Goal: Information Seeking & Learning: Learn about a topic

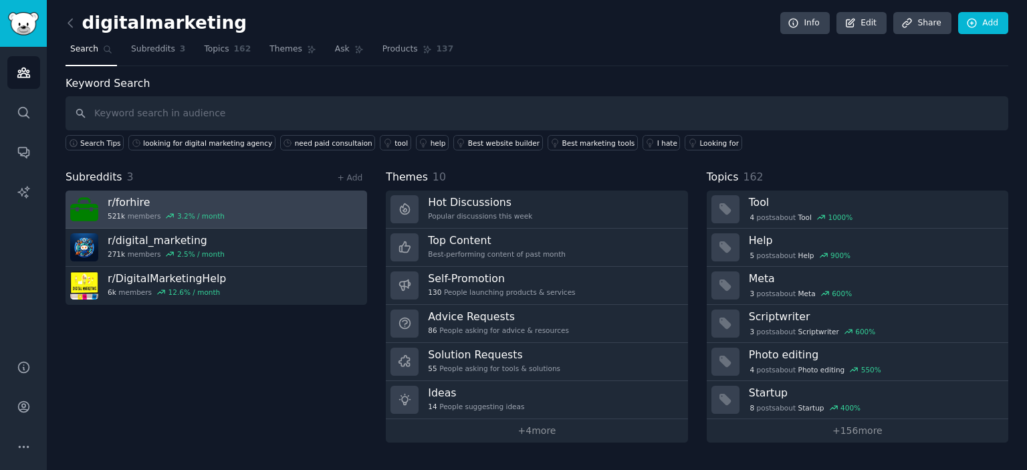
click at [126, 205] on h3 "r/ forhire" at bounding box center [166, 202] width 117 height 14
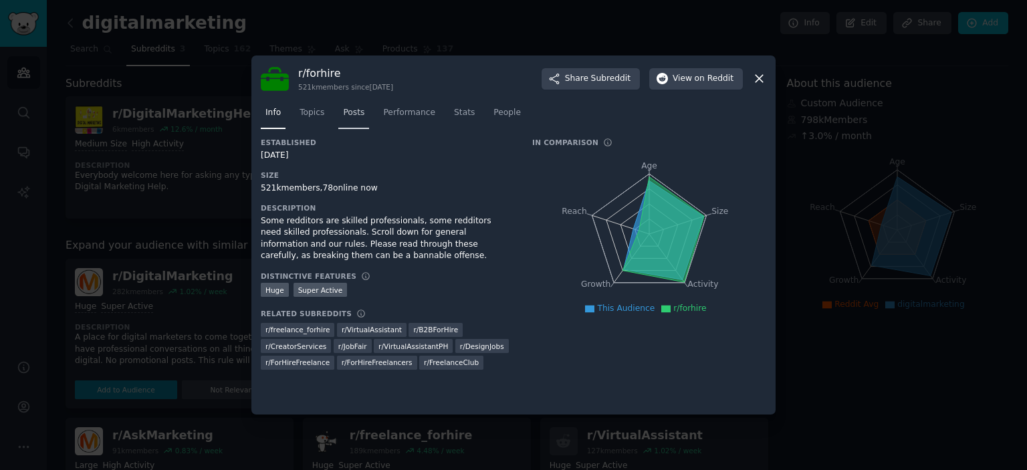
click at [361, 113] on link "Posts" at bounding box center [353, 115] width 31 height 27
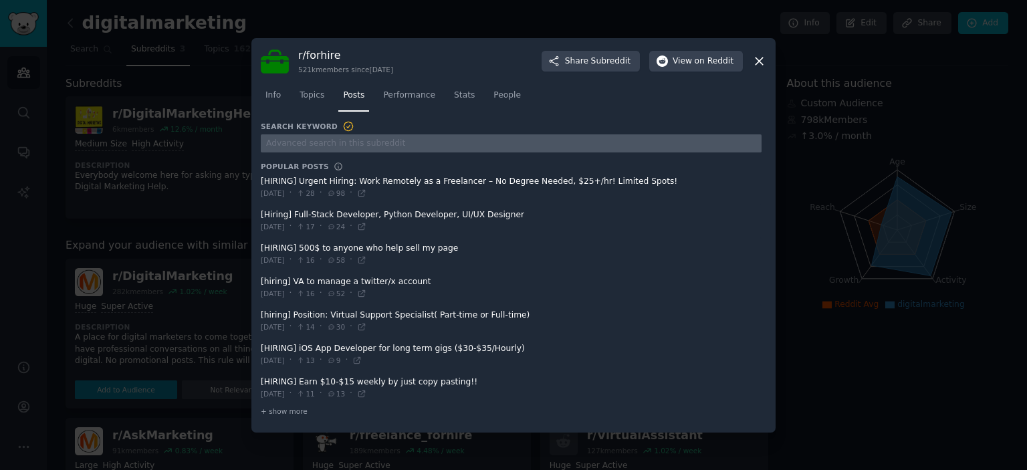
click at [343, 138] on input "text" at bounding box center [511, 143] width 501 height 18
type input "hiring"
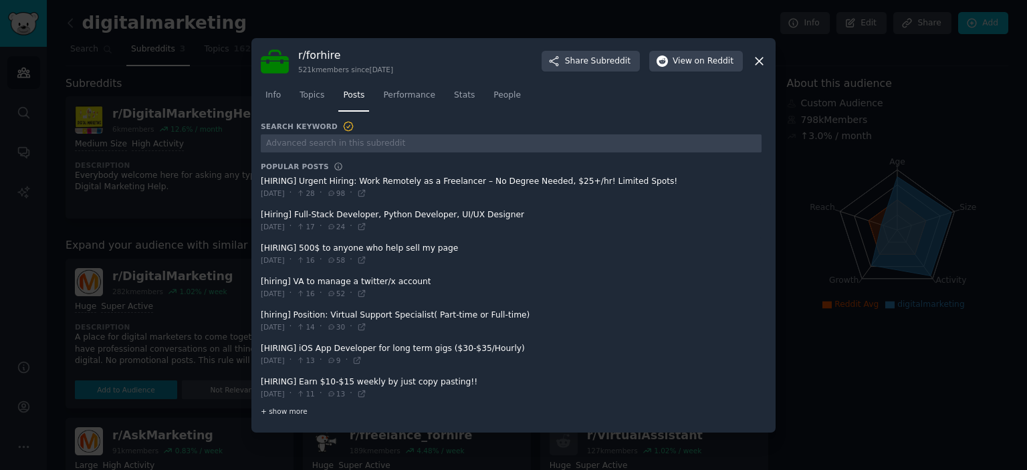
click at [287, 409] on span "+ show more" at bounding box center [284, 411] width 47 height 9
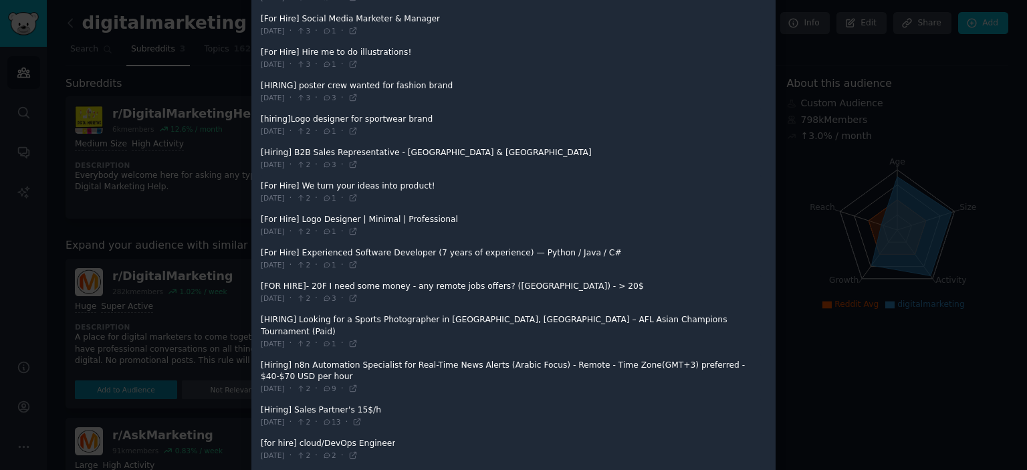
scroll to position [1367, 0]
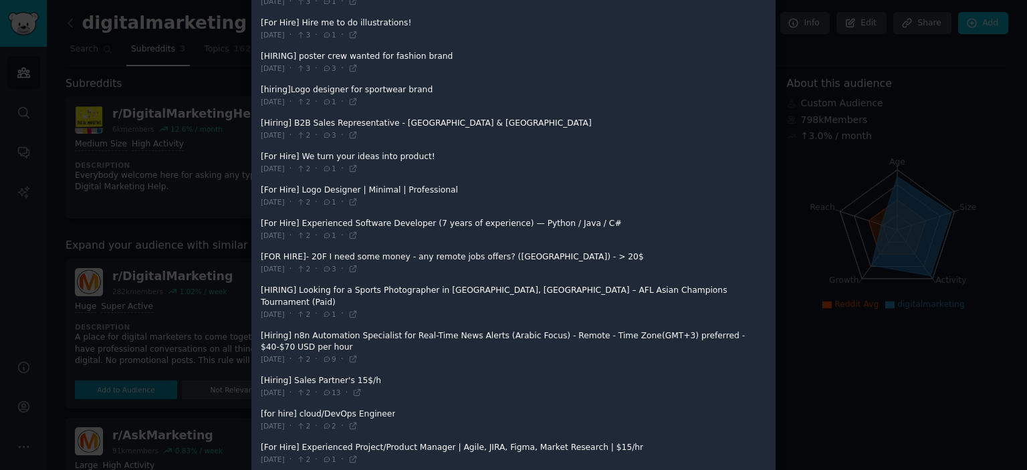
click at [211, 302] on div at bounding box center [513, 235] width 1027 height 470
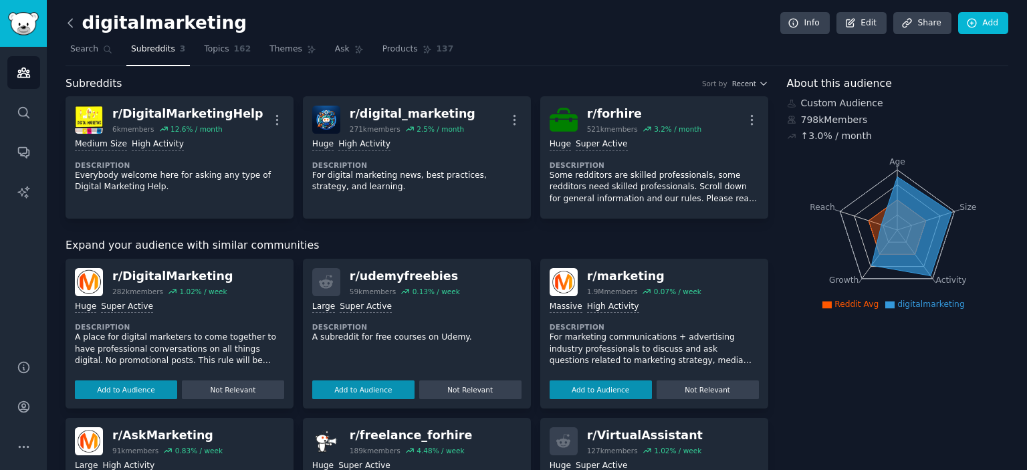
click at [68, 23] on icon at bounding box center [70, 23] width 4 height 8
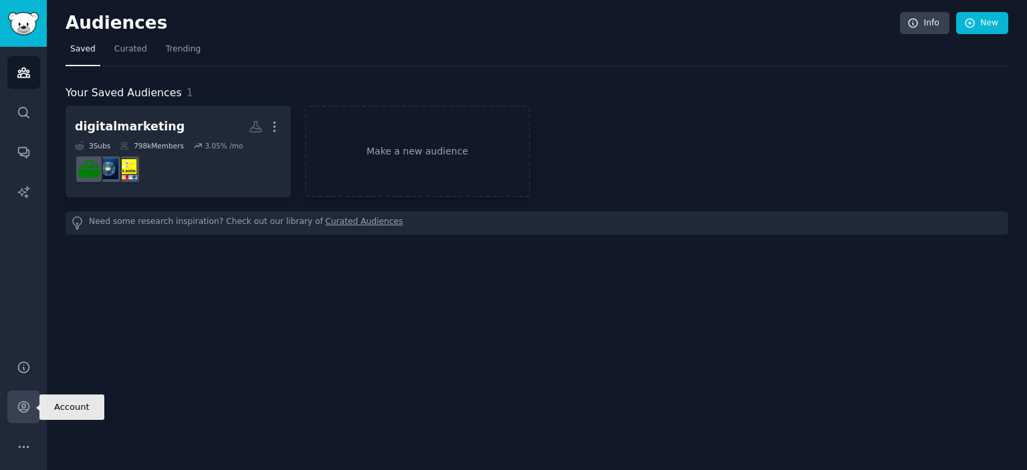
click at [20, 395] on link "Account" at bounding box center [23, 407] width 33 height 33
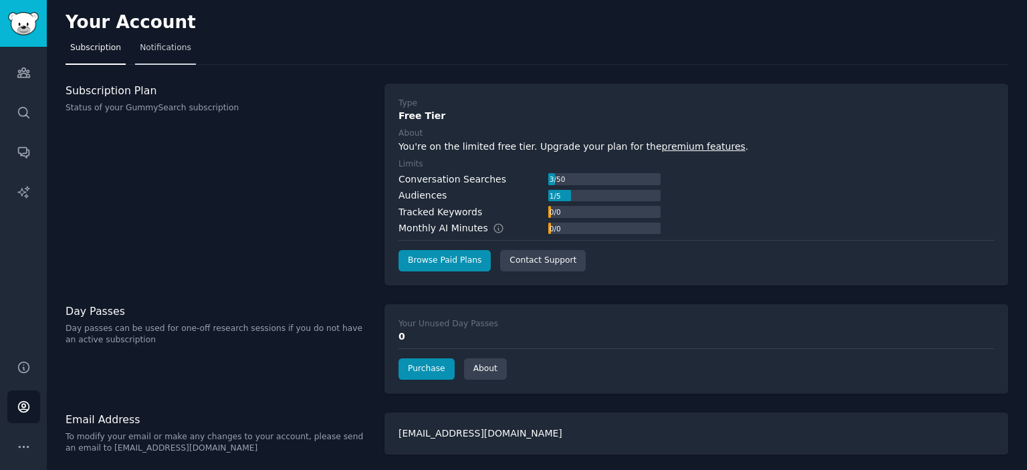
click at [179, 45] on span "Notifications" at bounding box center [165, 48] width 51 height 12
